Goal: Task Accomplishment & Management: Manage account settings

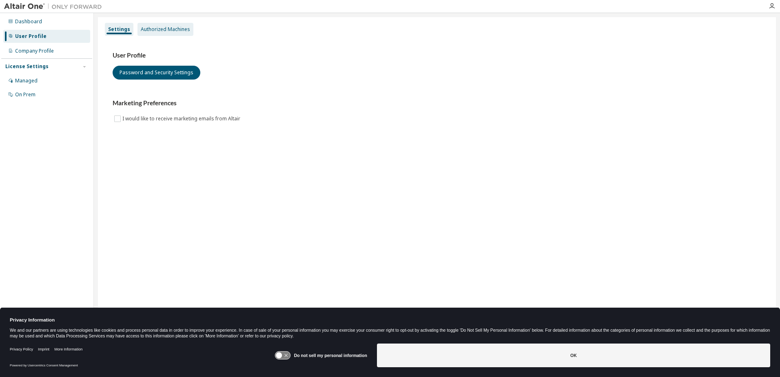
click at [172, 27] on div "Authorized Machines" at bounding box center [165, 29] width 49 height 7
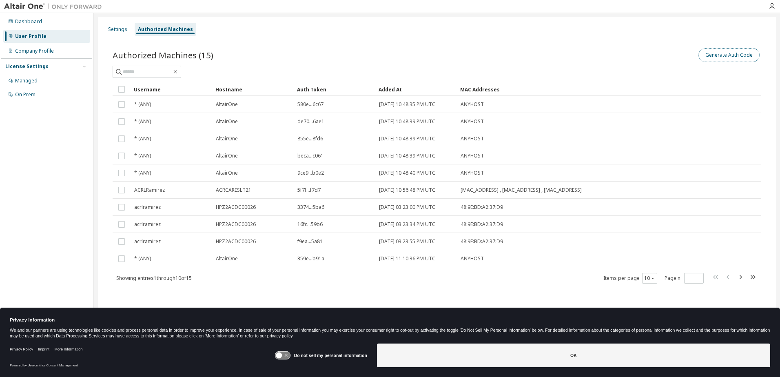
click at [734, 56] on button "Generate Auth Code" at bounding box center [729, 55] width 61 height 14
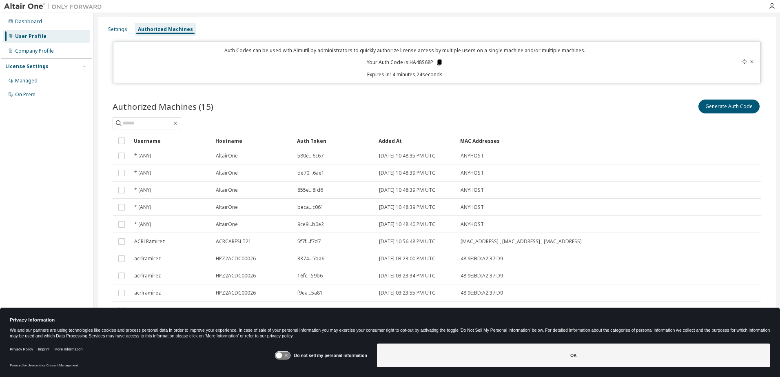
click at [436, 62] on icon at bounding box center [439, 62] width 7 height 7
click at [775, 4] on icon "button" at bounding box center [772, 6] width 7 height 7
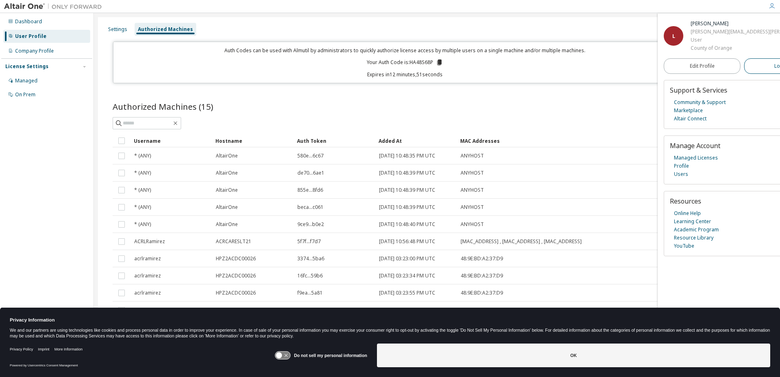
click at [765, 67] on button "Logout" at bounding box center [782, 66] width 77 height 16
